Goal: Task Accomplishment & Management: Manage account settings

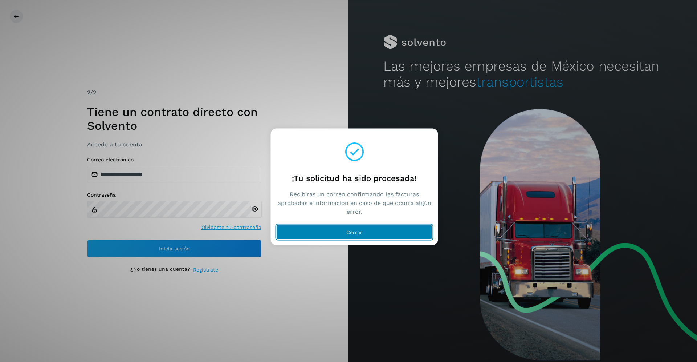
click at [360, 232] on span "Cerrar" at bounding box center [355, 232] width 16 height 5
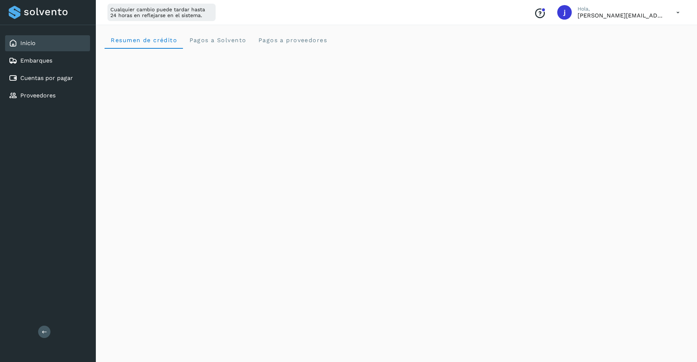
click at [677, 10] on icon at bounding box center [678, 12] width 15 height 15
click at [628, 43] on div "Cerrar sesión" at bounding box center [642, 47] width 86 height 14
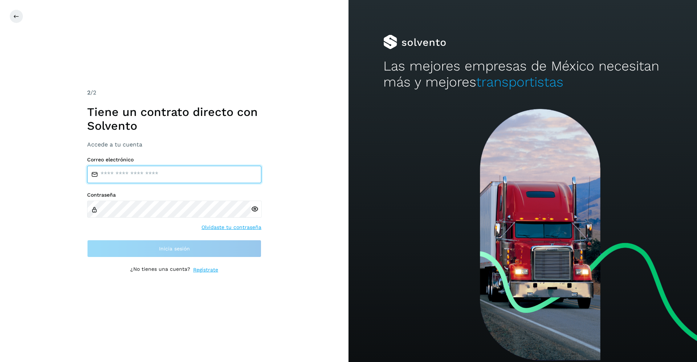
type input "**********"
